Goal: Task Accomplishment & Management: Use online tool/utility

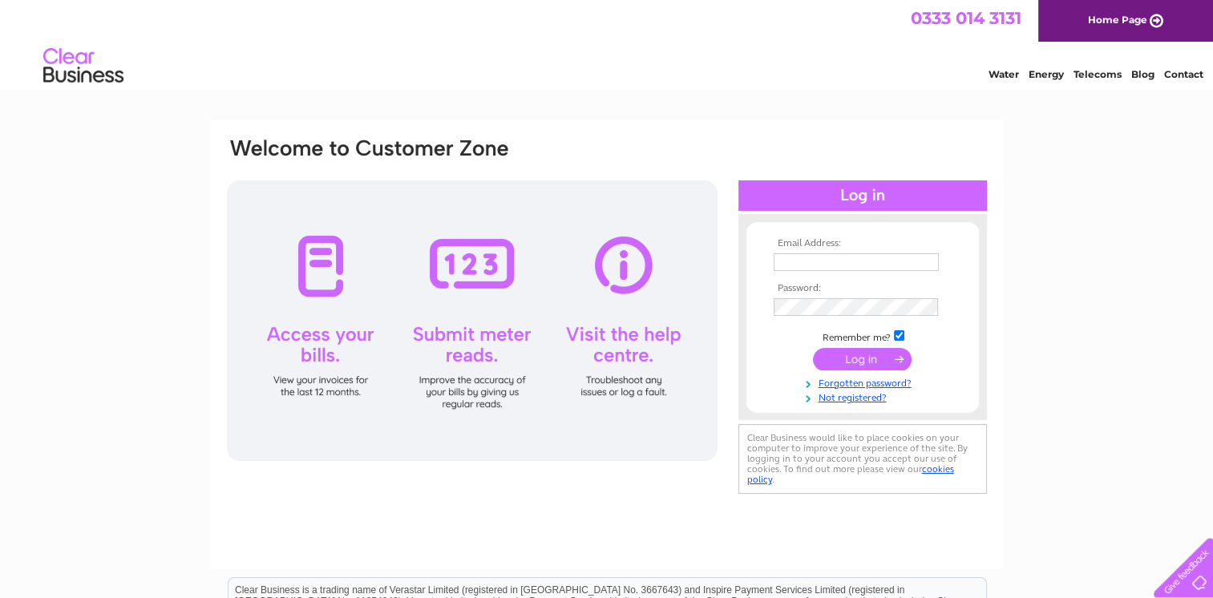
click at [838, 255] on input "text" at bounding box center [856, 262] width 165 height 18
type input "[EMAIL_ADDRESS][DOMAIN_NAME]"
click at [867, 360] on input "submit" at bounding box center [862, 359] width 99 height 22
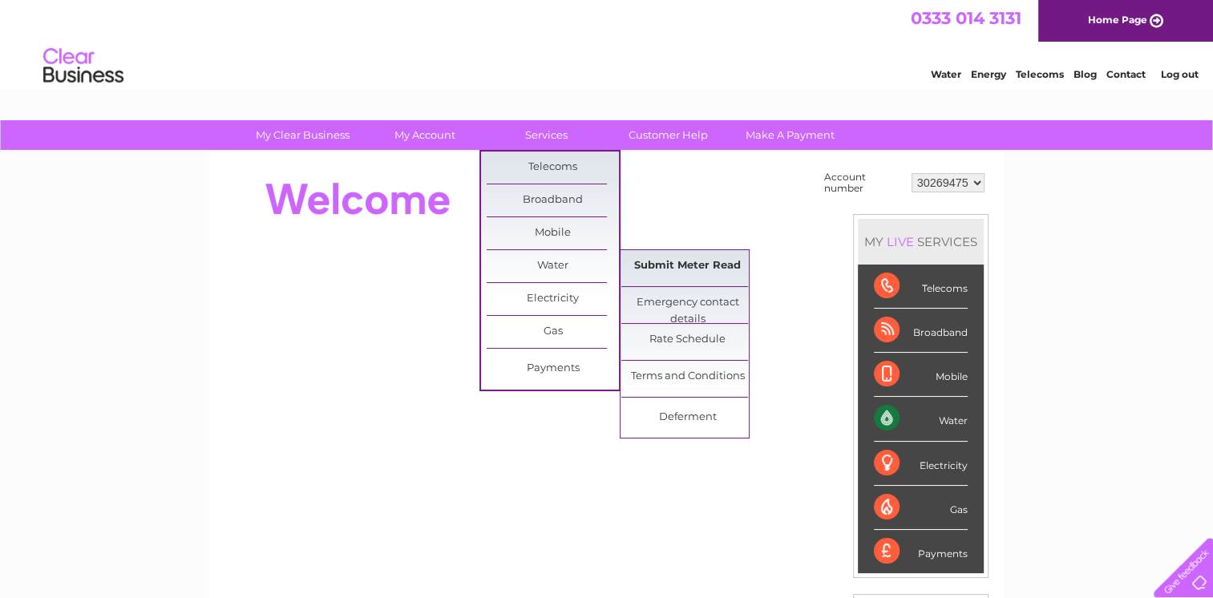
click at [708, 265] on link "Submit Meter Read" at bounding box center [687, 266] width 132 height 32
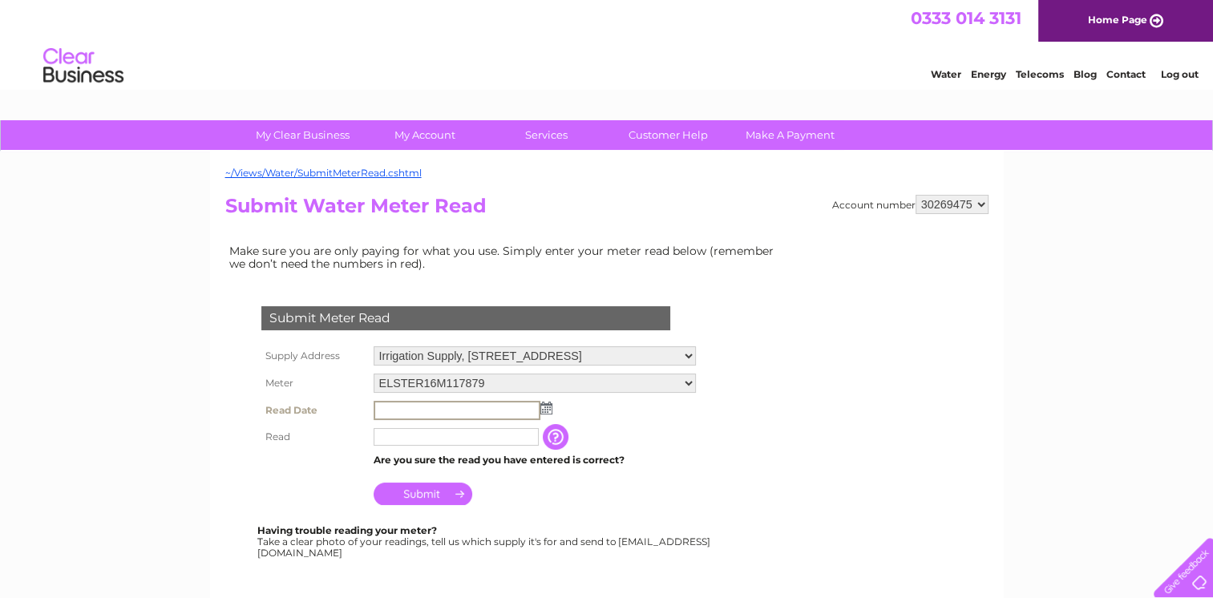
click at [437, 411] on input "text" at bounding box center [457, 410] width 167 height 19
click at [544, 407] on img at bounding box center [546, 408] width 12 height 13
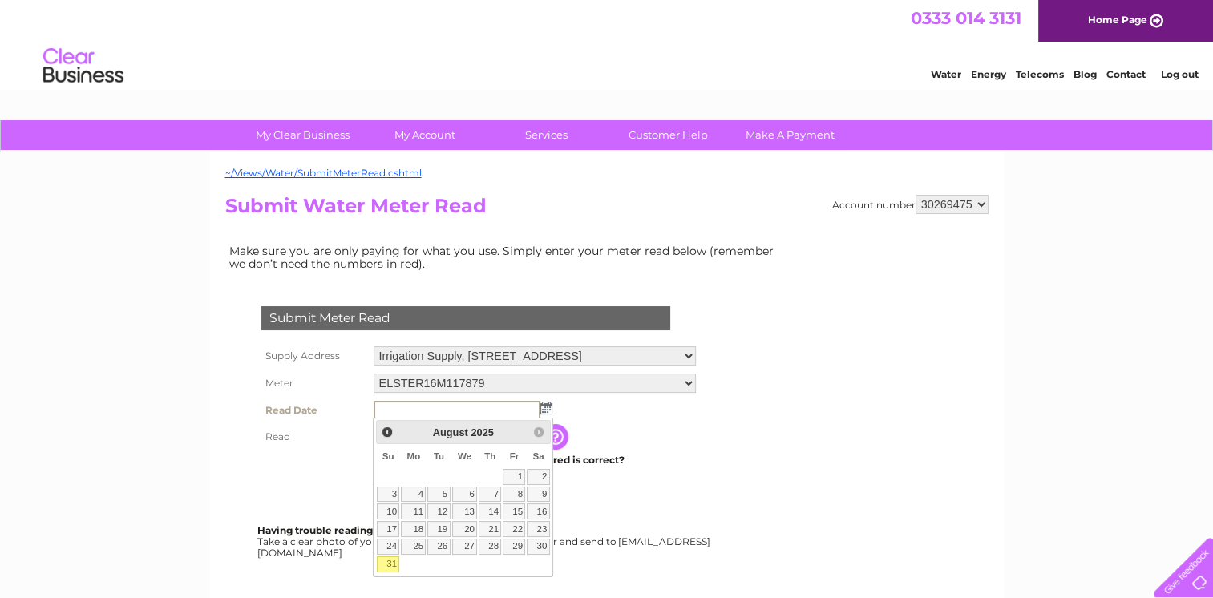
click at [394, 561] on link "31" at bounding box center [388, 565] width 22 height 16
type input "2025/08/31"
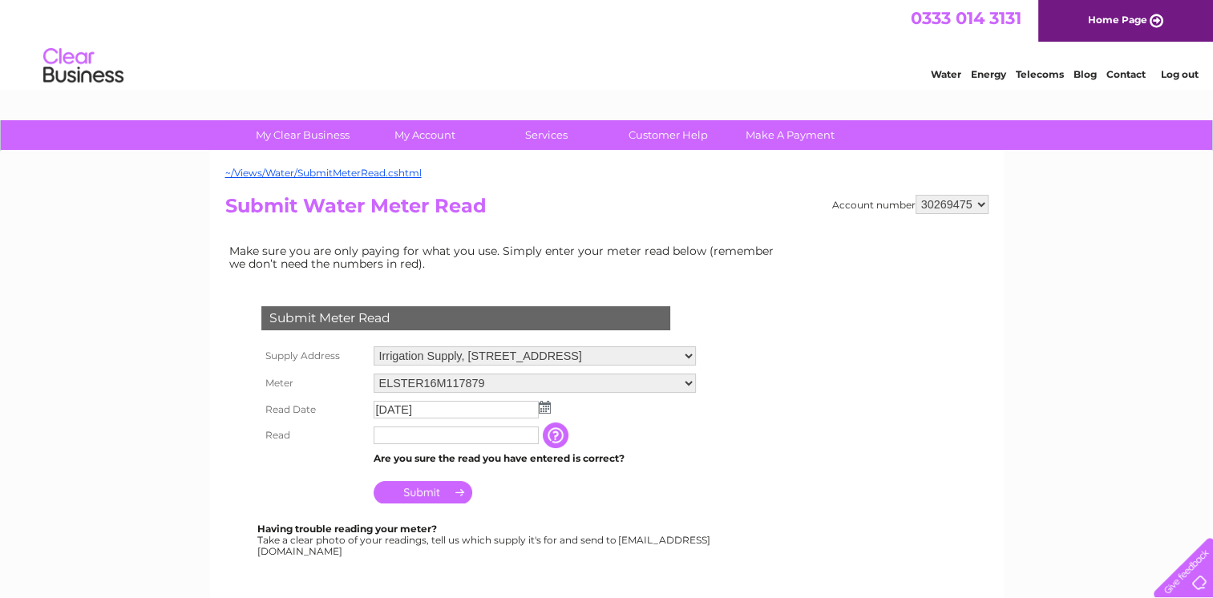
click at [421, 435] on input "text" at bounding box center [456, 436] width 165 height 18
type input "09994"
click at [428, 492] on input "Submit" at bounding box center [423, 492] width 99 height 22
